Goal: Task Accomplishment & Management: Manage account settings

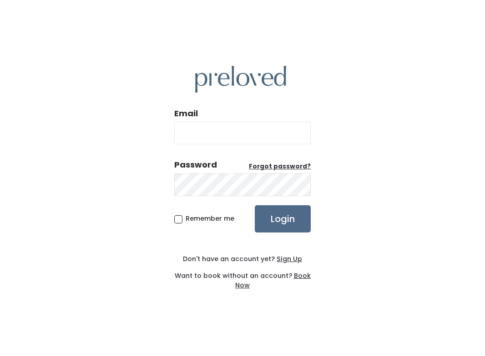
click at [206, 133] on input "Email" at bounding box center [242, 133] width 136 height 23
type input "[EMAIL_ADDRESS][DOMAIN_NAME]"
click at [281, 223] on input "Login" at bounding box center [283, 218] width 56 height 27
click at [289, 228] on input "Login" at bounding box center [283, 218] width 56 height 27
click at [284, 220] on input "Login" at bounding box center [283, 218] width 56 height 27
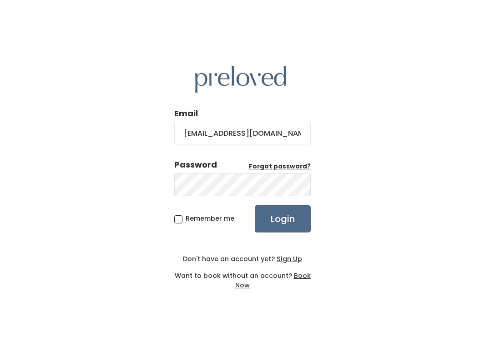
click at [290, 135] on input "[EMAIL_ADDRESS][DOMAIN_NAME]" at bounding box center [242, 133] width 136 height 23
click at [290, 135] on input "fkarriem@hotmail.com" at bounding box center [242, 133] width 136 height 23
drag, startPoint x: 269, startPoint y: 133, endPoint x: 171, endPoint y: 128, distance: 98.3
click at [171, 128] on div "Email fkarriem@hotmail.com Password Forgot password? Remember me Login Don't ha…" at bounding box center [242, 178] width 485 height 356
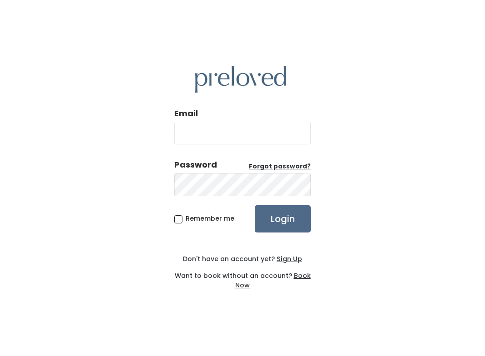
click at [205, 137] on input "Email" at bounding box center [242, 133] width 136 height 23
type input "[EMAIL_ADDRESS][DOMAIN_NAME]"
click at [275, 219] on input "Login" at bounding box center [283, 218] width 56 height 27
click at [280, 223] on input "Login" at bounding box center [283, 218] width 56 height 27
type input "fatkarriem1003@gmail.com"
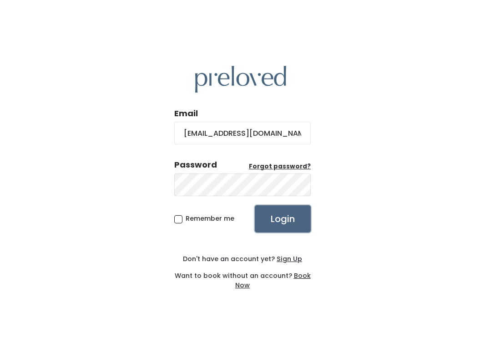
click at [284, 219] on input "Login" at bounding box center [283, 218] width 56 height 27
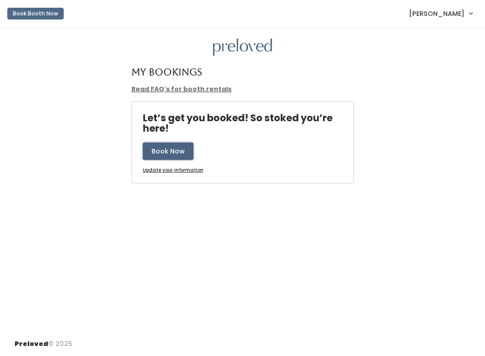
click at [169, 155] on button "Book Now" at bounding box center [168, 151] width 50 height 17
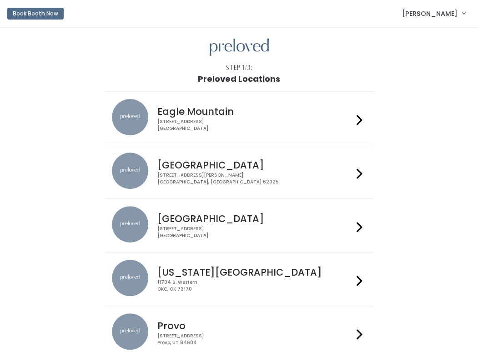
click at [362, 226] on icon at bounding box center [359, 227] width 6 height 13
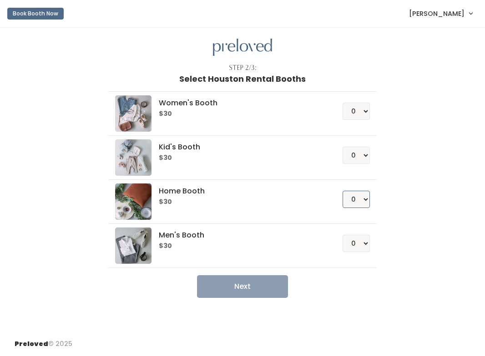
click at [361, 199] on select "0 1 2 3 4" at bounding box center [355, 199] width 27 height 17
select select "1"
click at [343, 191] on select "0 1 2 3 4" at bounding box center [355, 199] width 27 height 17
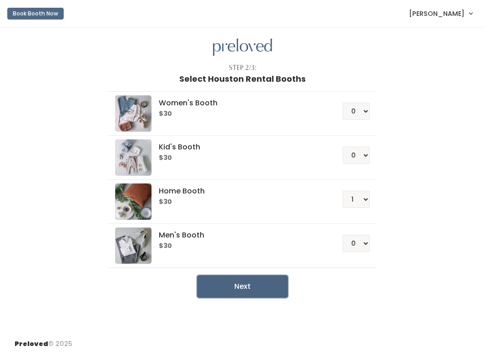
click at [254, 289] on button "Next" at bounding box center [242, 286] width 91 height 23
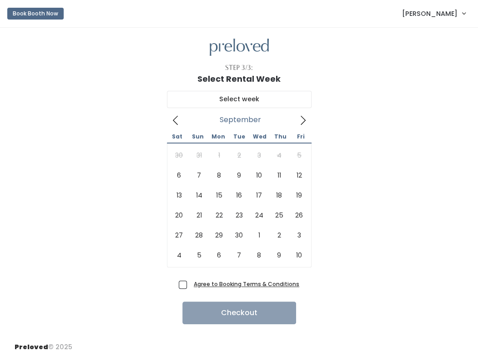
click at [175, 123] on icon at bounding box center [175, 120] width 10 height 10
click at [175, 121] on icon at bounding box center [175, 120] width 10 height 10
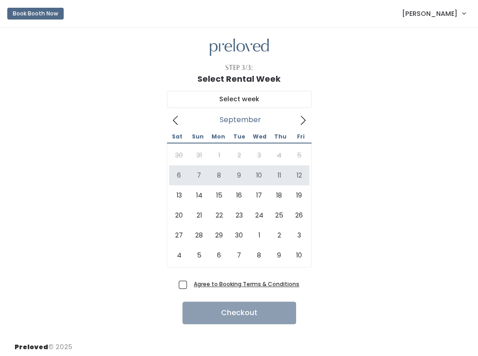
click at [462, 14] on link "[PERSON_NAME]" at bounding box center [433, 14] width 81 height 20
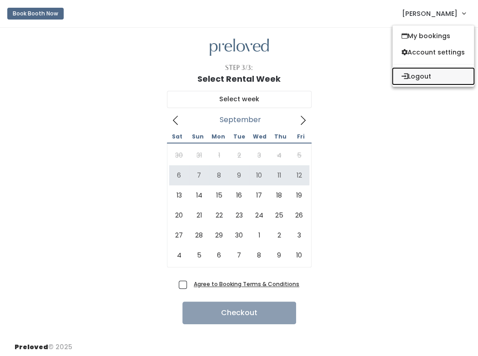
click at [423, 77] on button "Logout" at bounding box center [432, 76] width 81 height 16
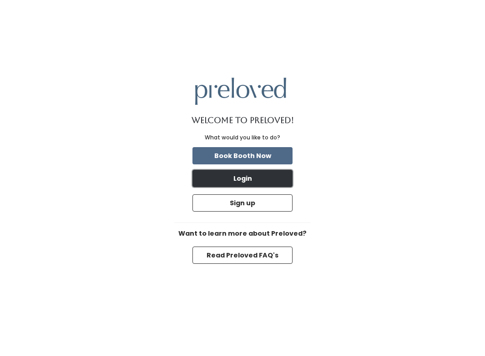
click at [245, 181] on button "Login" at bounding box center [242, 178] width 100 height 17
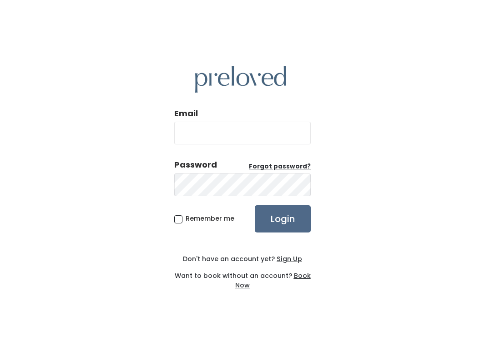
click at [261, 133] on input "Email" at bounding box center [242, 133] width 136 height 23
type input "[EMAIL_ADDRESS][DOMAIN_NAME]"
click at [290, 168] on u "Forgot password?" at bounding box center [280, 166] width 62 height 9
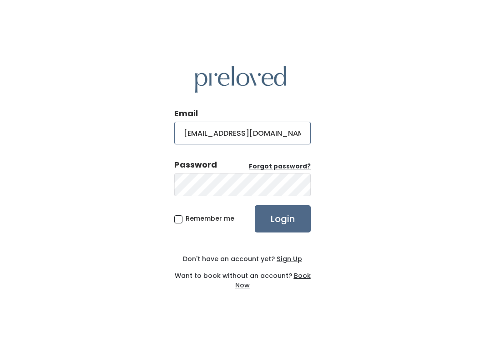
drag, startPoint x: 283, startPoint y: 132, endPoint x: 157, endPoint y: 131, distance: 125.9
click at [157, 131] on div "Email [EMAIL_ADDRESS][DOMAIN_NAME] Password Forgot password? Remember me Login …" at bounding box center [242, 178] width 485 height 356
type input "[EMAIL_ADDRESS][DOMAIN_NAME]"
click at [270, 169] on u "Forgot password?" at bounding box center [280, 166] width 62 height 9
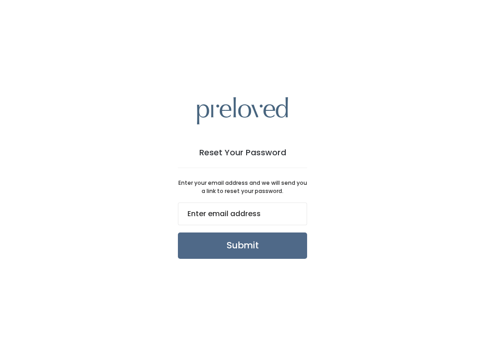
click at [210, 211] on input "email" at bounding box center [242, 214] width 129 height 23
click at [220, 233] on input "Submit" at bounding box center [242, 246] width 129 height 26
click at [244, 213] on input "meirrakrealty@mail.com" at bounding box center [242, 214] width 129 height 23
type input "meirrakrealty@gmail.com"
click at [245, 244] on input "Submit" at bounding box center [242, 246] width 129 height 26
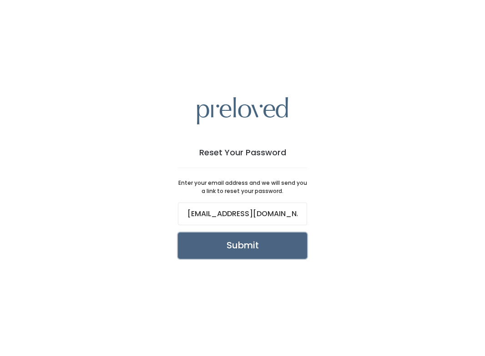
click at [228, 247] on input "Submit" at bounding box center [242, 246] width 129 height 26
drag, startPoint x: 285, startPoint y: 215, endPoint x: 172, endPoint y: 206, distance: 114.0
click at [172, 206] on div "Reset Your Password Enter your email address and we will send you a link to res…" at bounding box center [242, 177] width 173 height 205
click at [185, 211] on input "email" at bounding box center [242, 214] width 129 height 23
type input "fkarriem@hotmail.com"
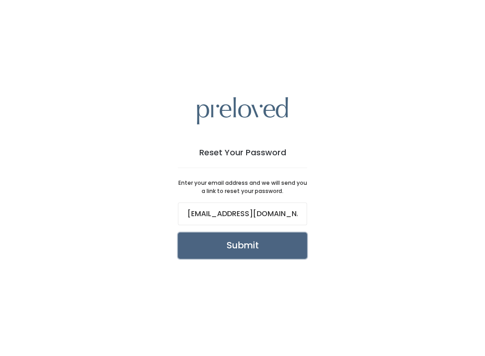
click at [225, 250] on input "Submit" at bounding box center [242, 246] width 129 height 26
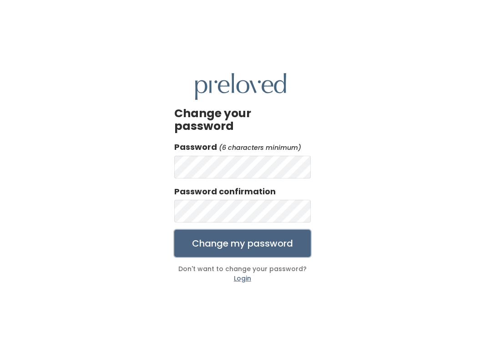
click at [252, 236] on input "Change my password" at bounding box center [242, 243] width 136 height 27
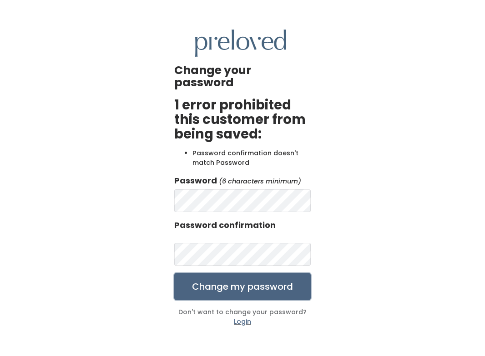
click at [248, 282] on input "Change my password" at bounding box center [242, 286] width 136 height 27
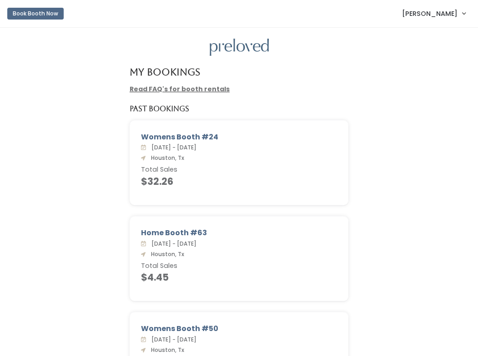
click at [458, 16] on link "[PERSON_NAME]" at bounding box center [433, 14] width 81 height 20
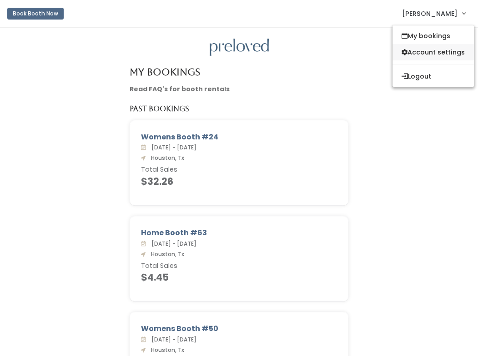
click at [434, 54] on link "Account settings" at bounding box center [432, 52] width 81 height 16
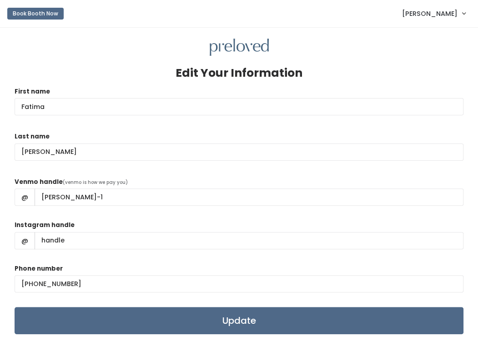
click at [464, 13] on link "Fatima Karriem" at bounding box center [433, 14] width 81 height 20
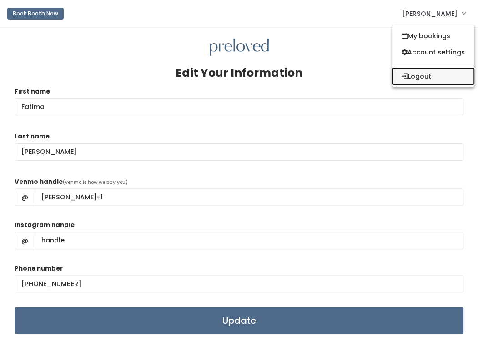
click at [420, 77] on button "Logout" at bounding box center [432, 76] width 81 height 16
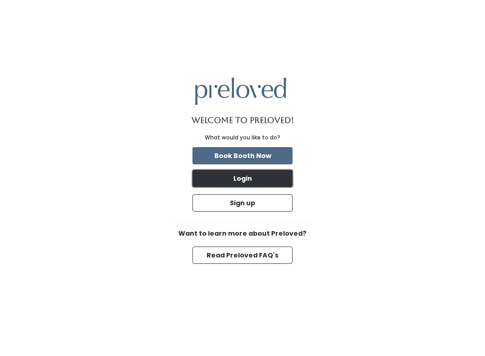
click at [258, 180] on button "Login" at bounding box center [242, 178] width 100 height 17
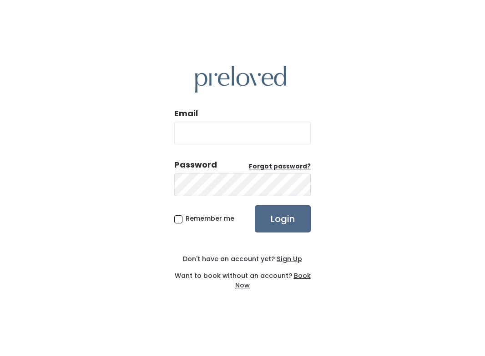
click at [214, 132] on input "Email" at bounding box center [242, 133] width 136 height 23
type input "[EMAIL_ADDRESS][DOMAIN_NAME]"
click at [285, 220] on input "Login" at bounding box center [283, 218] width 56 height 27
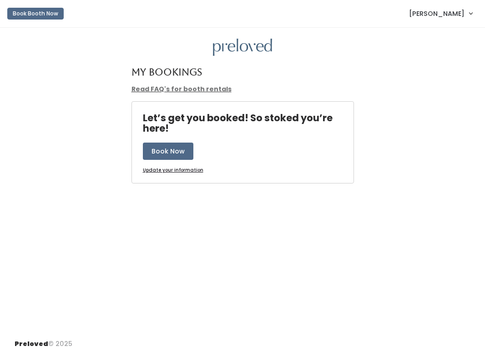
click at [453, 16] on span "[PERSON_NAME]" at bounding box center [436, 14] width 55 height 10
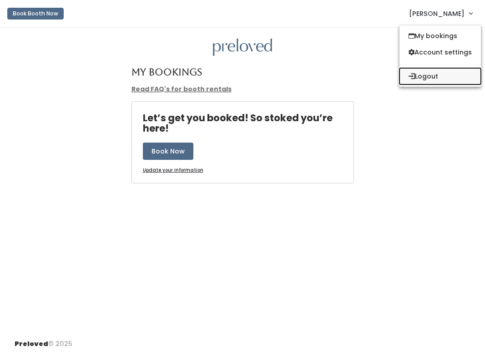
click at [431, 75] on button "Logout" at bounding box center [439, 76] width 81 height 16
